Goal: Task Accomplishment & Management: Complete application form

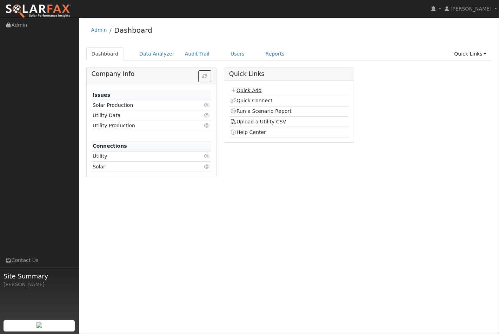
click at [247, 91] on link "Quick Add" at bounding box center [245, 90] width 31 height 6
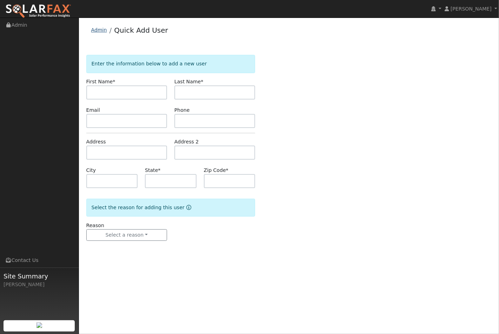
click at [97, 29] on link "Admin" at bounding box center [99, 30] width 16 height 6
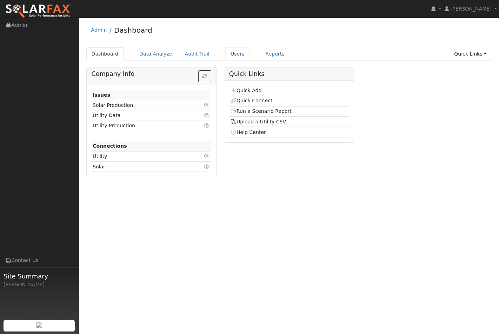
click at [230, 53] on link "Users" at bounding box center [237, 53] width 25 height 13
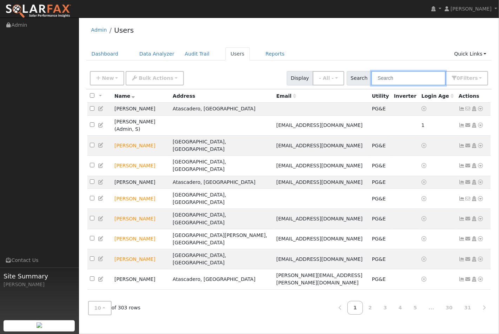
click at [396, 81] on input "text" at bounding box center [408, 78] width 74 height 14
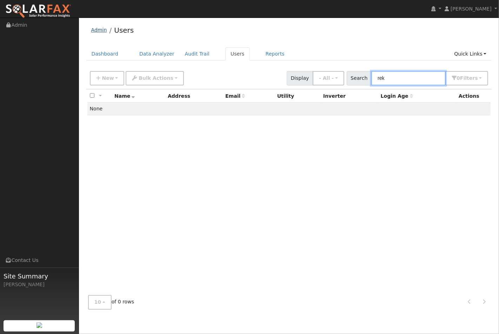
type input "rek"
click at [96, 30] on link "Admin" at bounding box center [99, 30] width 16 height 6
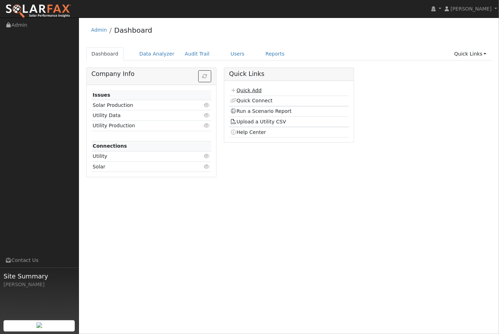
click at [250, 90] on link "Quick Add" at bounding box center [245, 90] width 31 height 6
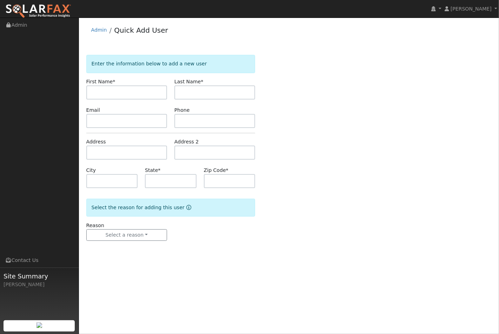
drag, startPoint x: 111, startPoint y: 94, endPoint x: 111, endPoint y: 88, distance: 5.3
click at [111, 90] on input "text" at bounding box center [126, 92] width 81 height 14
type input "[PERSON_NAME]"
click at [104, 152] on input "text" at bounding box center [126, 152] width 81 height 14
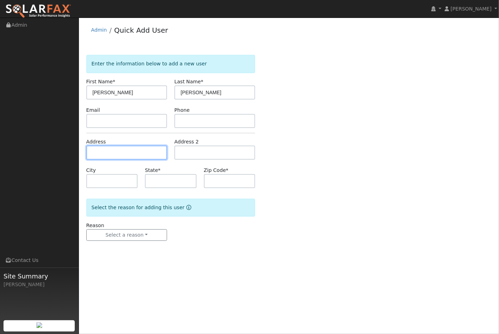
paste input "730 Tracy Way, Templeton, CA, USA"
type input "730 Tracy Way"
type input "Templeton"
type input "CA"
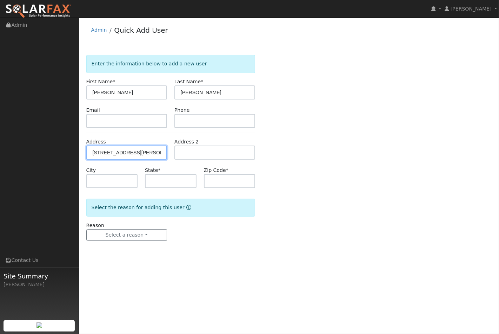
type input "93465"
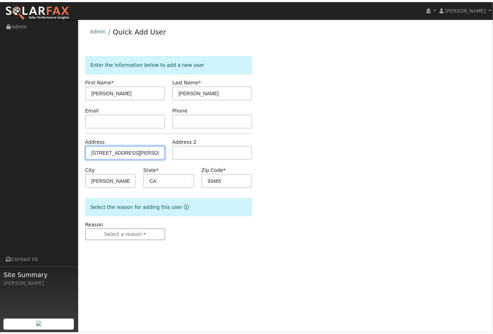
scroll to position [0, 0]
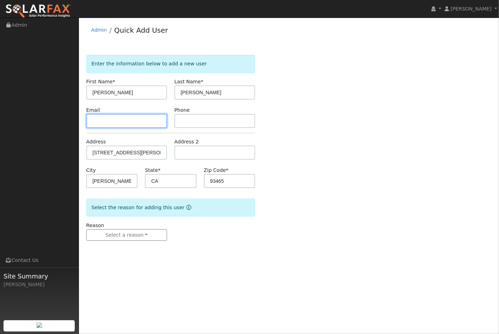
click at [104, 120] on input "text" at bounding box center [126, 121] width 81 height 14
click at [98, 123] on input "text" at bounding box center [126, 121] width 81 height 14
paste input "ARekrut@hotmail.com"
type input "ARekrut@hotmail.com"
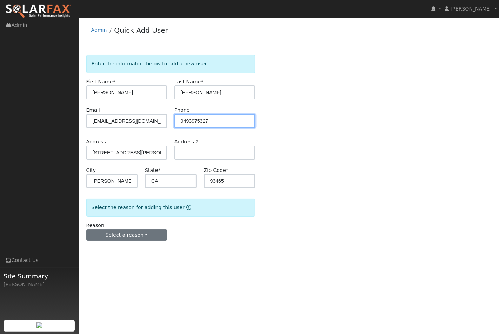
type input "9493975327"
click at [131, 231] on button "Select a reason" at bounding box center [126, 235] width 81 height 12
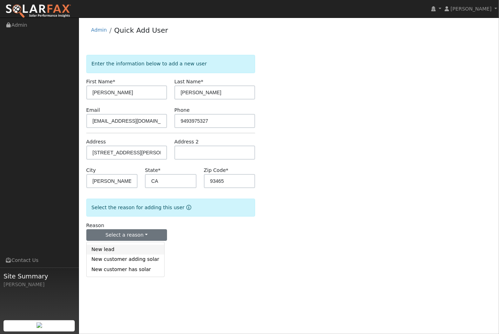
click at [114, 250] on link "New lead" at bounding box center [126, 249] width 78 height 10
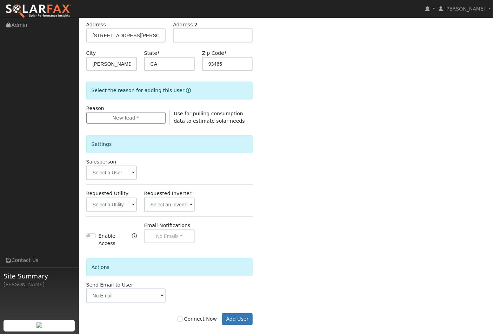
scroll to position [121, 0]
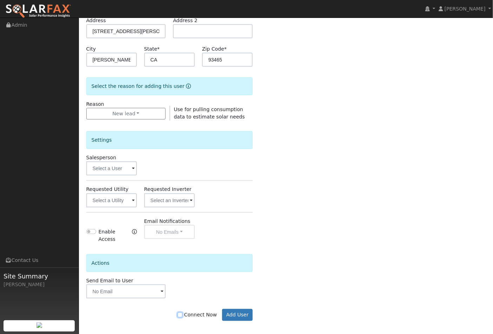
click at [183, 312] on input "Connect Now" at bounding box center [180, 314] width 5 height 5
checkbox input "true"
click at [249, 310] on button "Add User" at bounding box center [237, 315] width 31 height 12
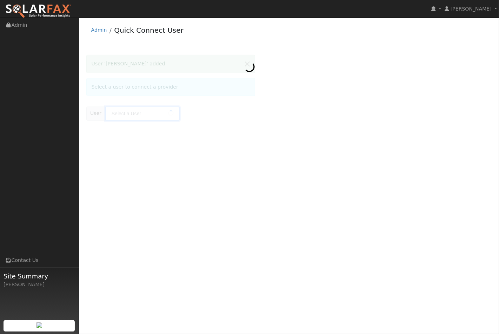
type input "Adam Rekrut"
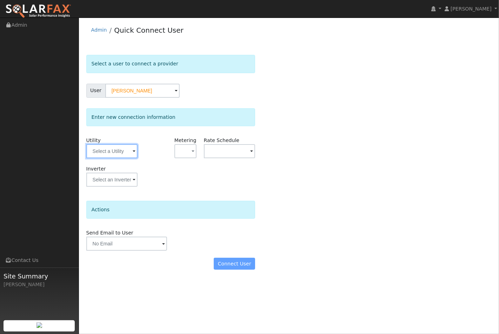
click at [131, 151] on input "text" at bounding box center [111, 151] width 51 height 14
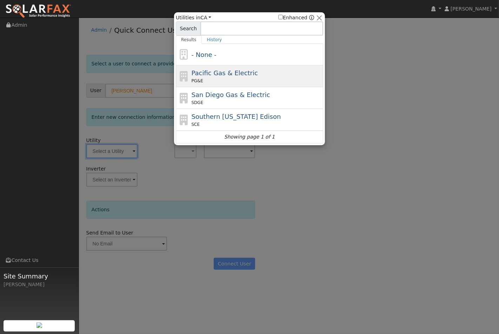
click at [215, 70] on span "Pacific Gas & Electric" at bounding box center [225, 72] width 66 height 7
type input "PG&E"
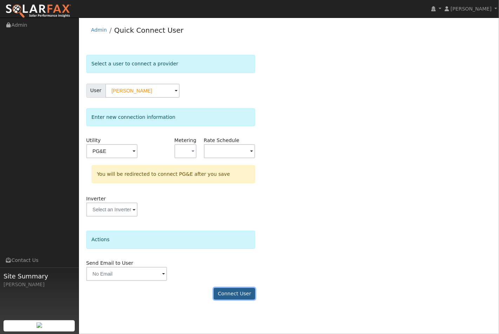
click at [232, 292] on button "Connect User" at bounding box center [234, 294] width 41 height 12
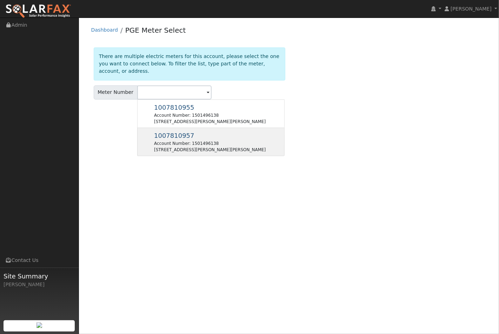
click at [179, 132] on span "1007810957" at bounding box center [174, 135] width 40 height 7
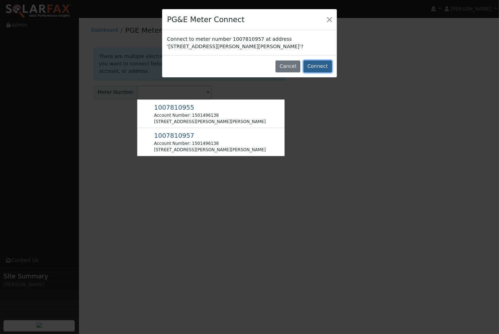
click at [315, 65] on button "Connect" at bounding box center [318, 66] width 28 height 12
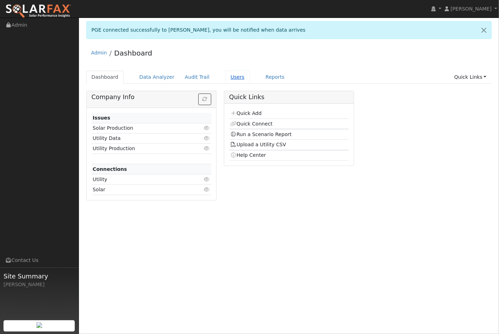
click at [225, 74] on link "Users" at bounding box center [237, 77] width 25 height 13
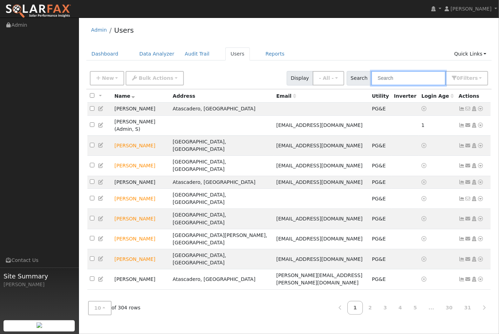
click at [402, 80] on input "text" at bounding box center [408, 78] width 74 height 14
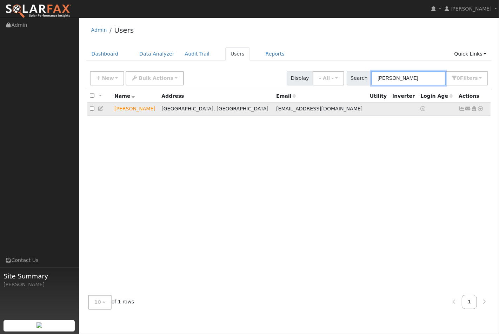
type input "[PERSON_NAME]"
click at [483, 110] on icon at bounding box center [481, 108] width 6 height 5
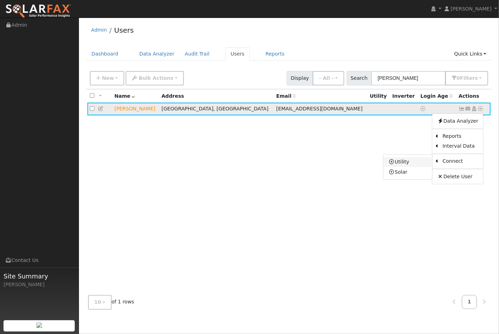
click at [408, 164] on link "Utility" at bounding box center [408, 162] width 49 height 10
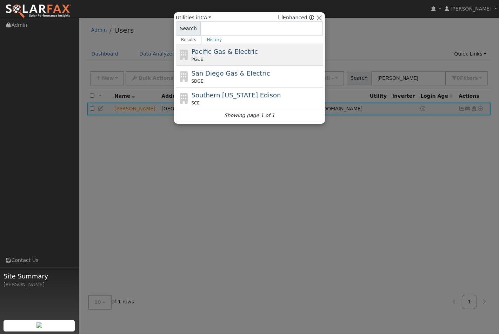
click at [209, 52] on span "Pacific Gas & Electric" at bounding box center [225, 51] width 66 height 7
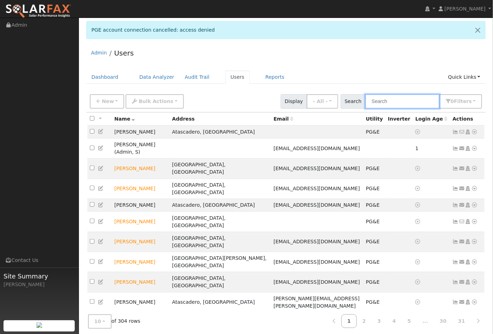
click at [393, 102] on input "text" at bounding box center [403, 101] width 74 height 14
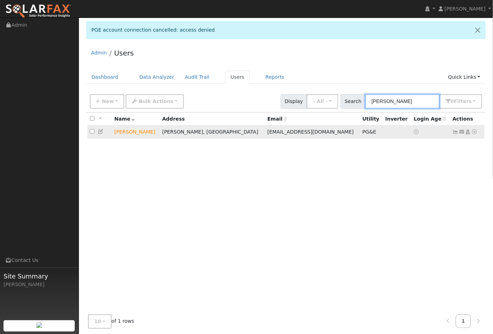
type input "rekrut"
drag, startPoint x: 475, startPoint y: 131, endPoint x: 472, endPoint y: 131, distance: 3.9
click at [473, 131] on icon at bounding box center [475, 131] width 6 height 5
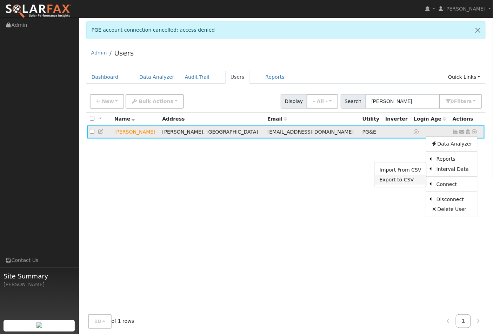
click at [394, 182] on link "Export to CSV" at bounding box center [401, 180] width 52 height 10
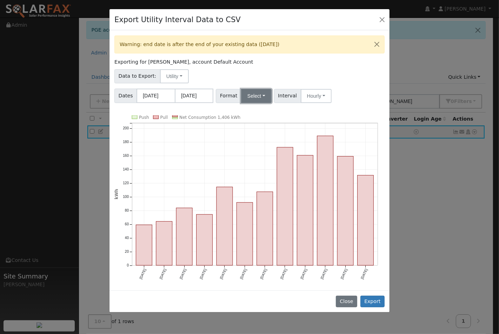
click at [261, 97] on button "Select" at bounding box center [256, 96] width 31 height 14
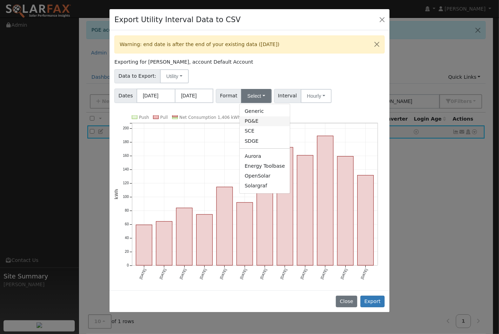
click at [258, 120] on link "PG&E" at bounding box center [265, 121] width 50 height 10
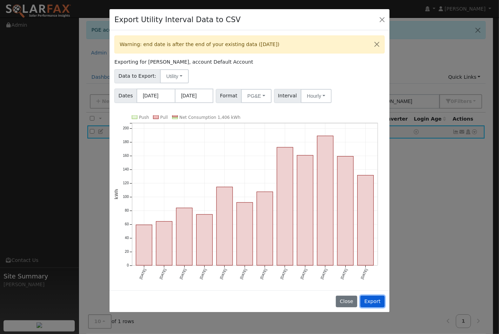
click at [371, 298] on button "Export" at bounding box center [373, 301] width 24 height 12
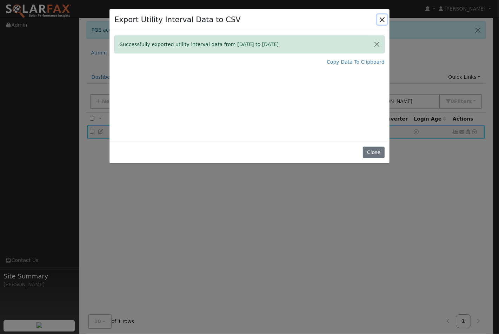
click at [384, 18] on button "Close" at bounding box center [382, 19] width 10 height 10
